Goal: Find specific page/section: Find specific page/section

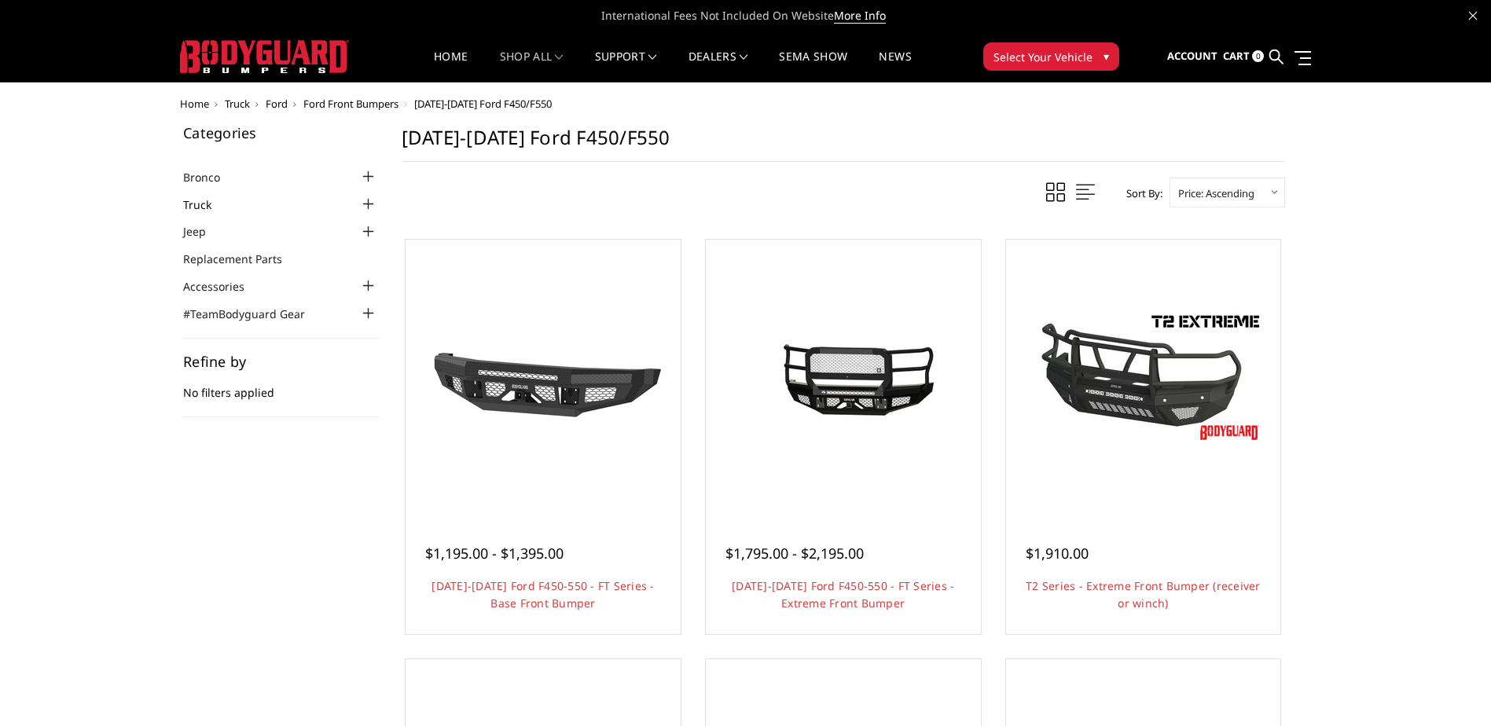
click at [193, 204] on link "Truck" at bounding box center [207, 205] width 48 height 17
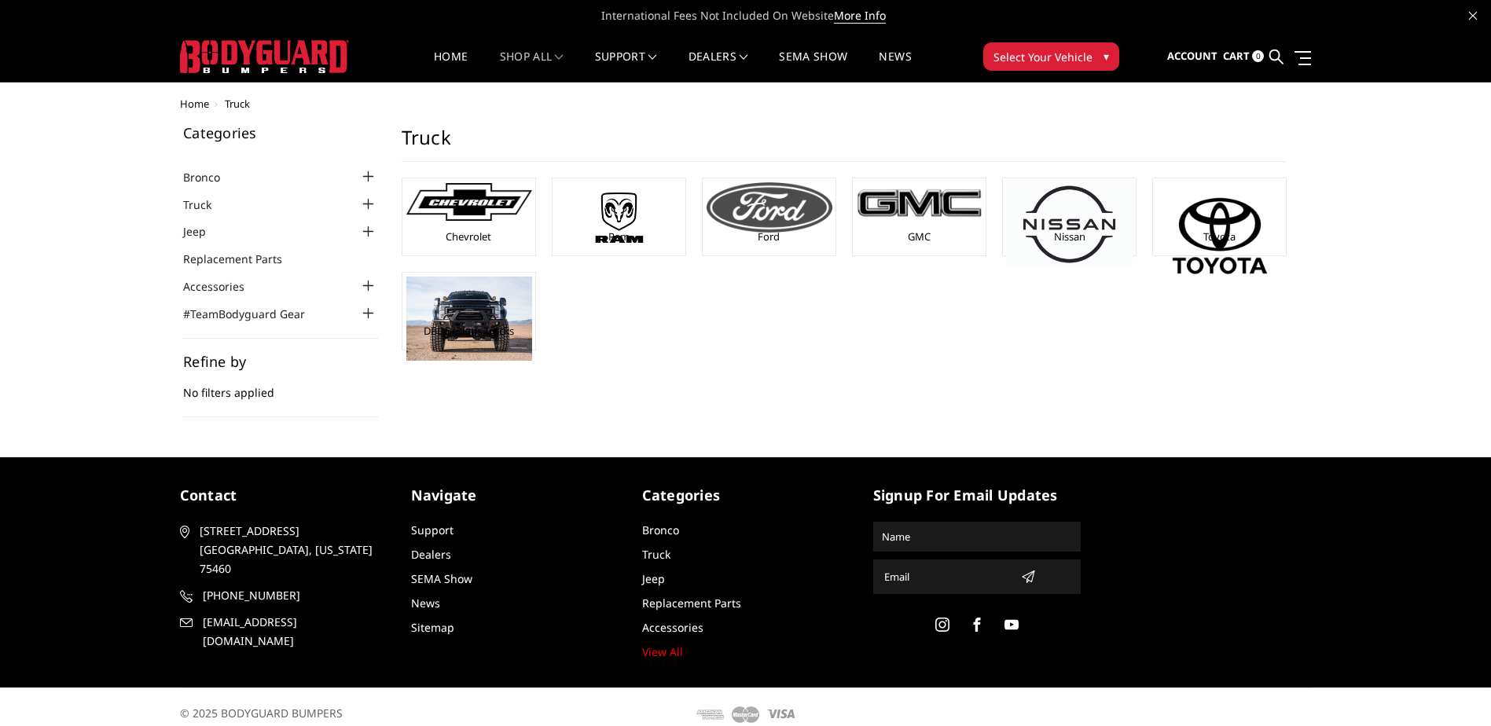
click at [769, 237] on link "Ford" at bounding box center [769, 237] width 22 height 14
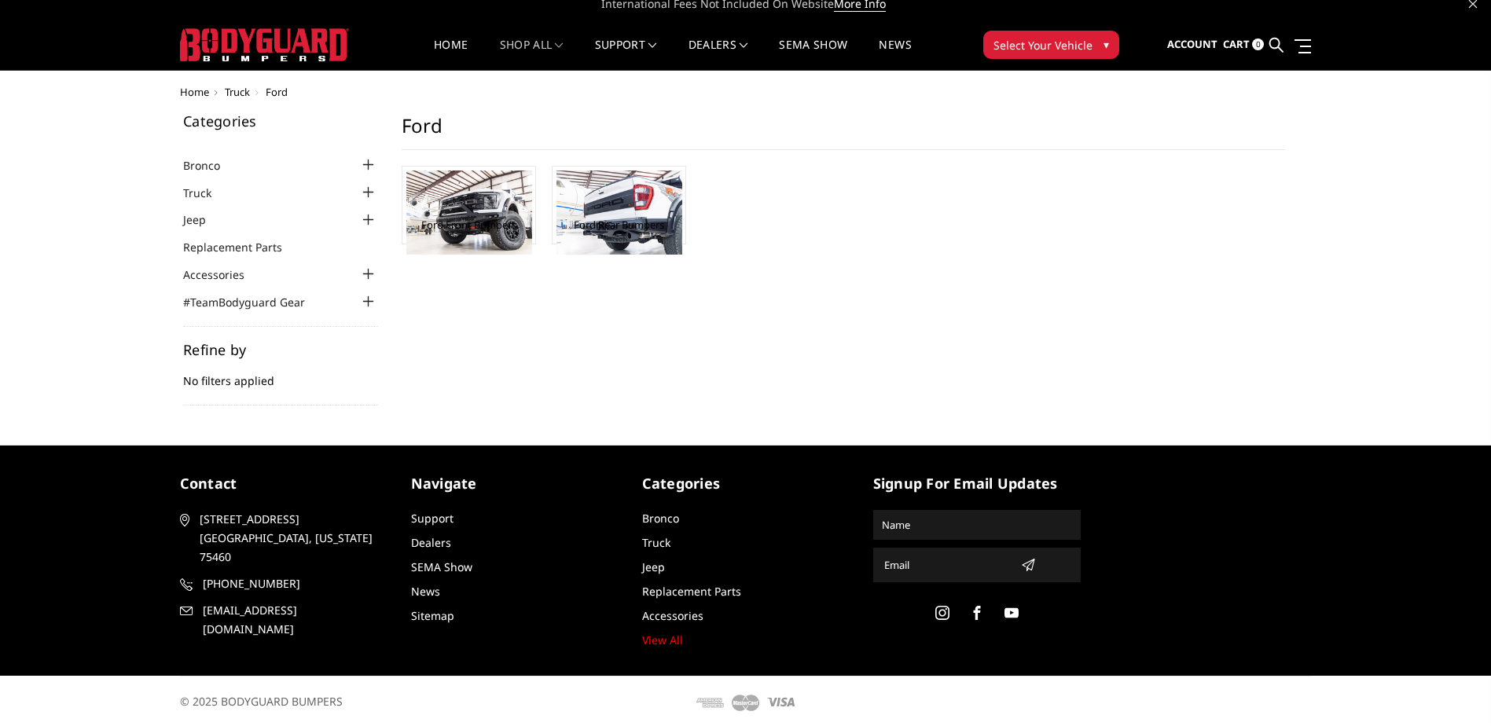
scroll to position [16, 0]
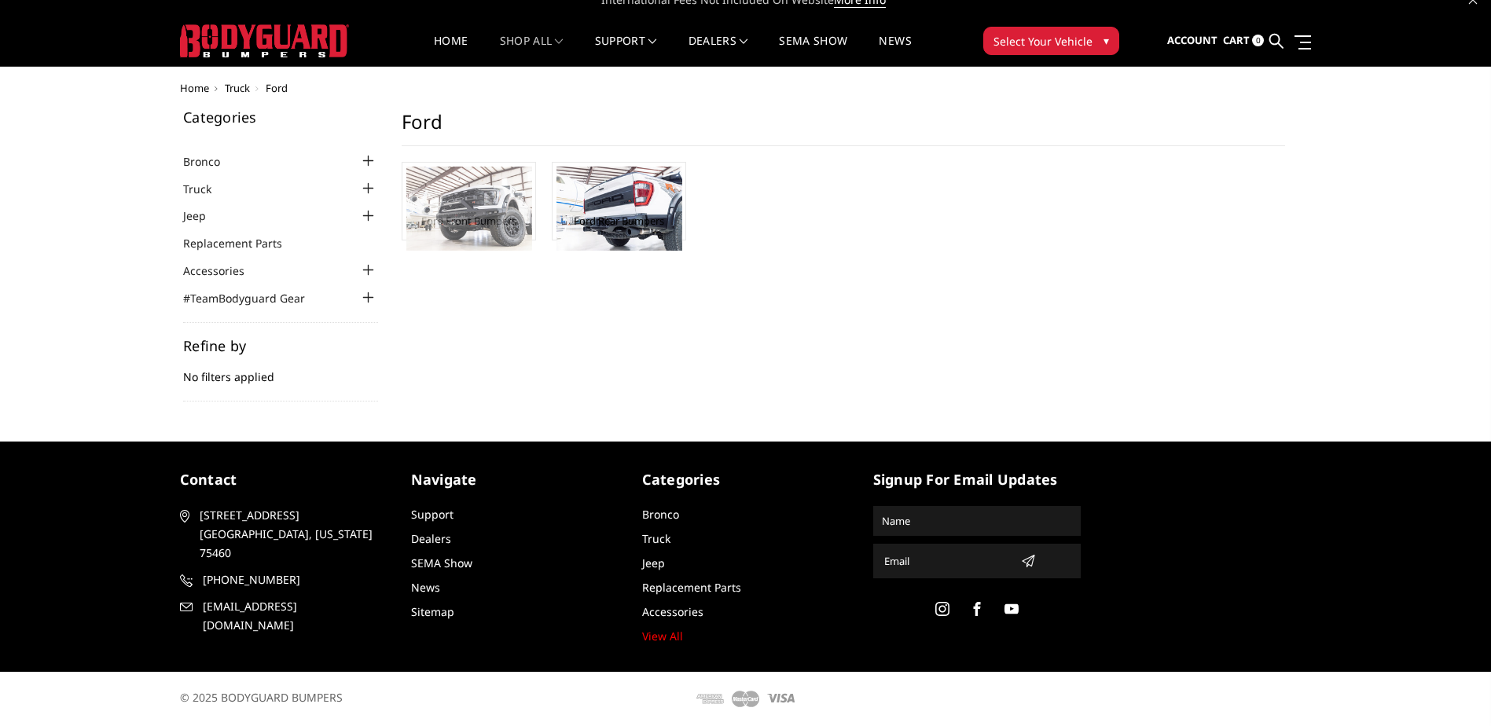
click at [479, 214] on img at bounding box center [469, 209] width 126 height 84
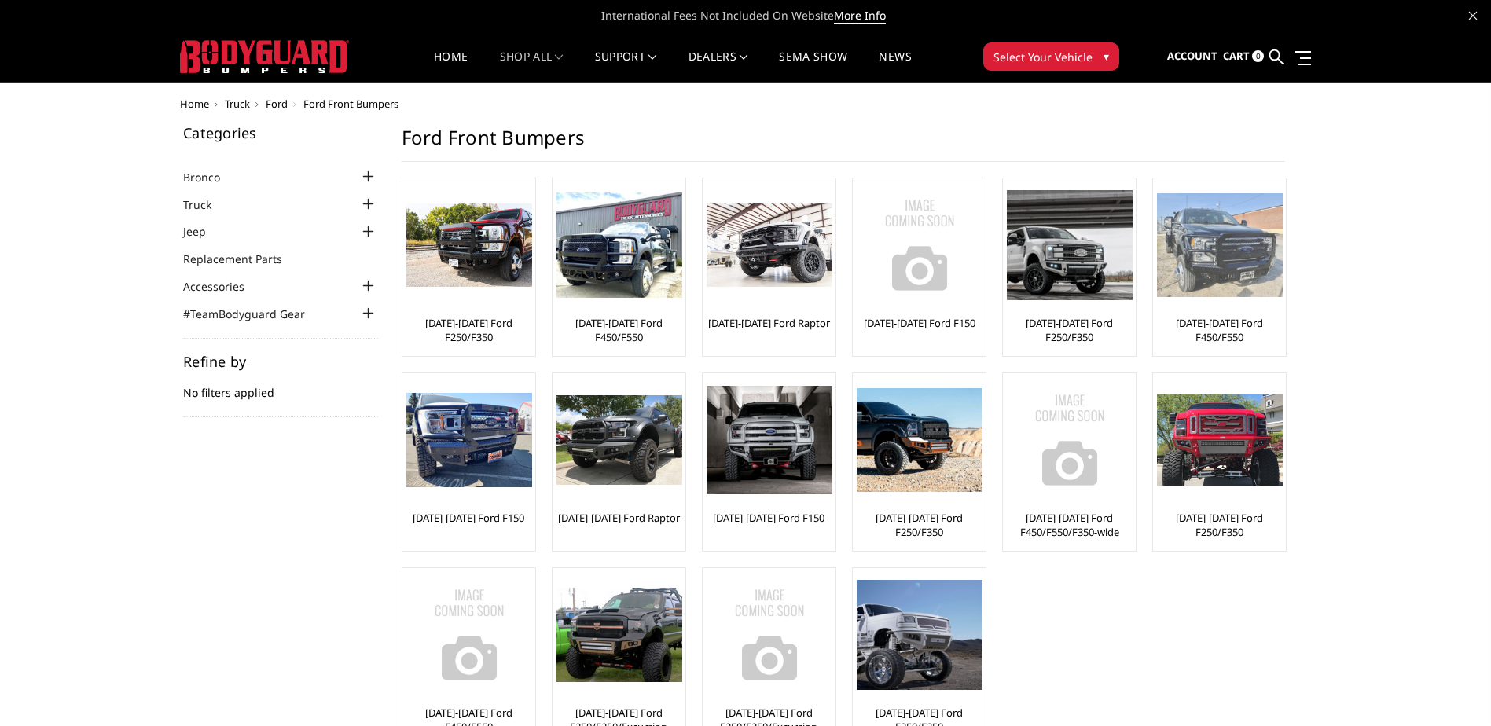
click at [1219, 318] on link "[DATE]-[DATE] Ford F450/F550" at bounding box center [1219, 330] width 125 height 28
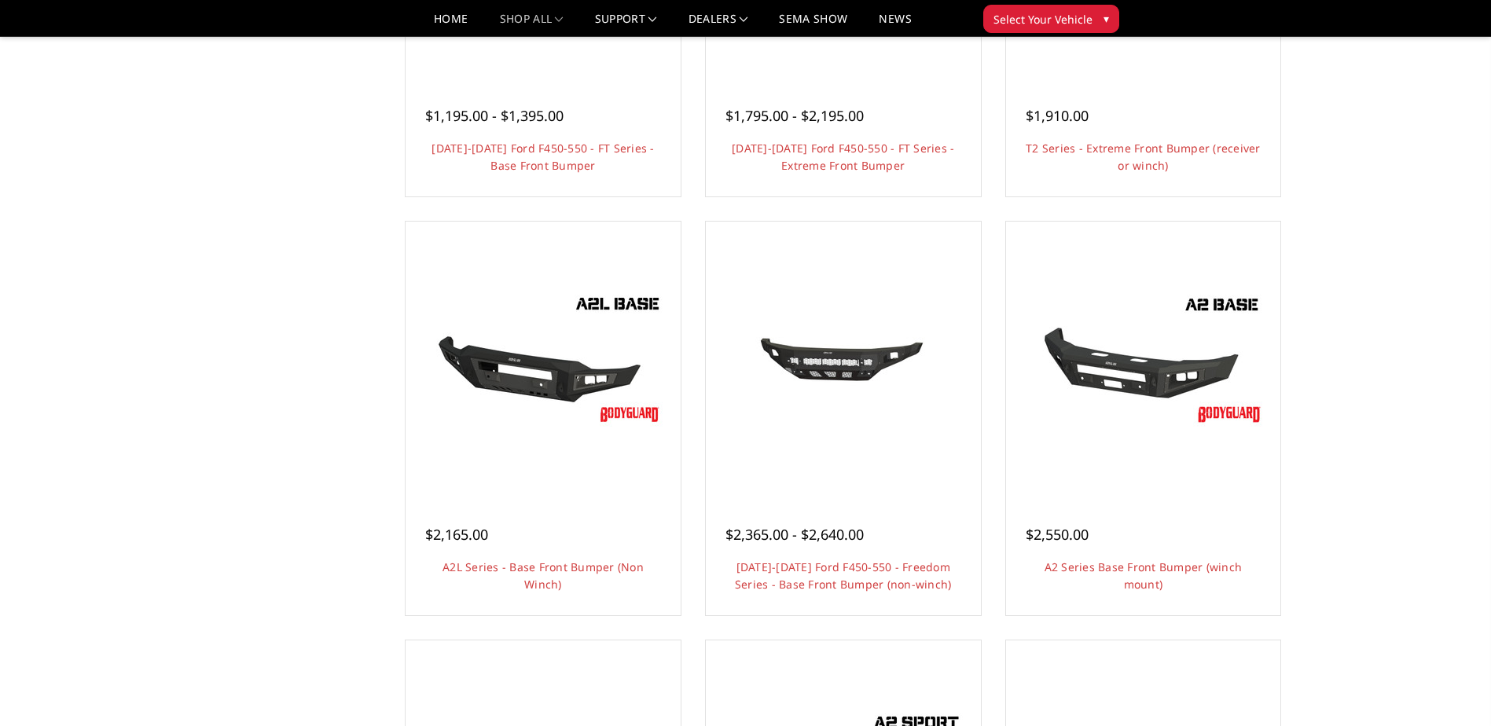
scroll to position [393, 0]
